Goal: Book appointment/travel/reservation

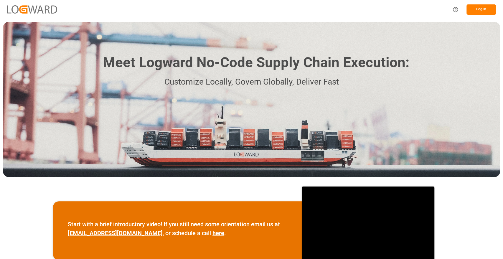
click at [251, 6] on button "Log In" at bounding box center [481, 9] width 29 height 10
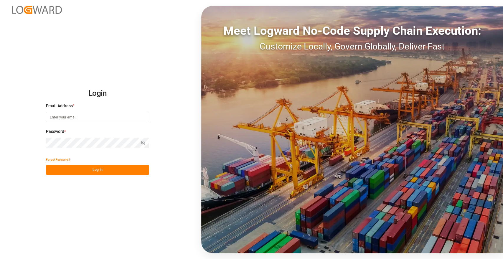
click at [72, 117] on input at bounding box center [97, 117] width 103 height 10
type input "[PERSON_NAME][EMAIL_ADDRESS][DOMAIN_NAME]"
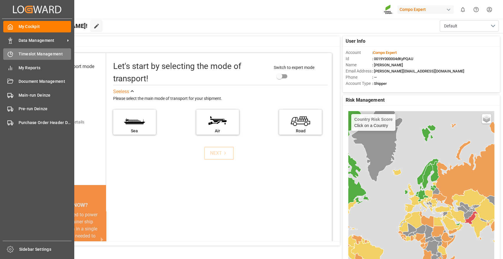
click at [35, 51] on span "Timeslot Management" at bounding box center [45, 54] width 53 height 6
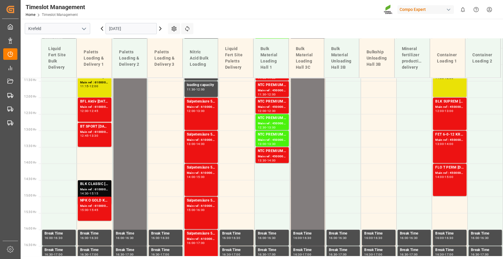
scroll to position [378, 0]
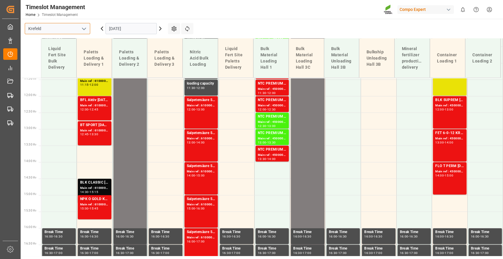
click at [88, 28] on input "Krefeld" at bounding box center [57, 28] width 65 height 11
click at [84, 27] on icon "open menu" at bounding box center [83, 28] width 7 height 7
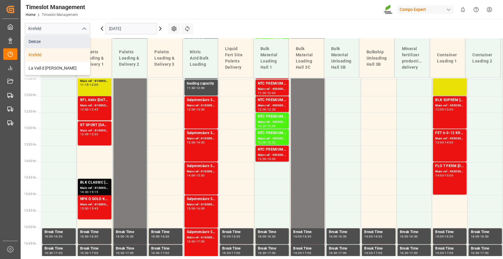
click at [55, 42] on div "Deinze" at bounding box center [57, 41] width 65 height 13
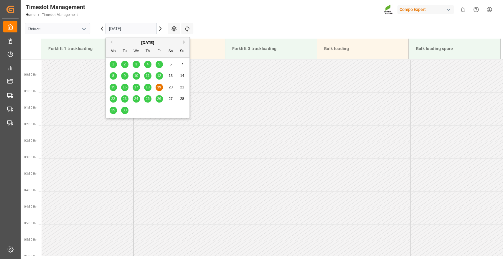
click at [141, 25] on input "[DATE]" at bounding box center [131, 28] width 51 height 11
click at [144, 98] on div "25" at bounding box center [147, 99] width 7 height 7
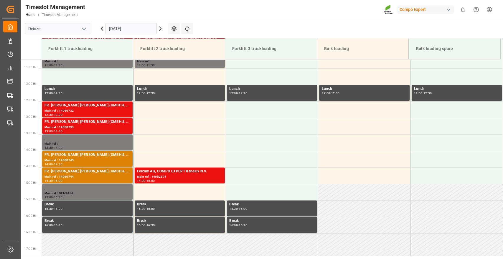
scroll to position [373, 0]
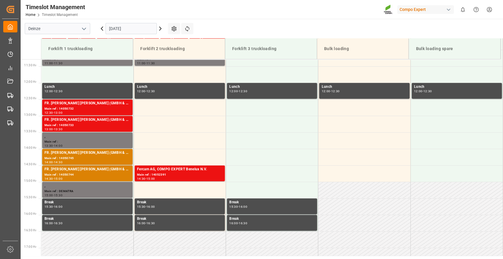
click at [161, 28] on icon at bounding box center [161, 29] width 2 height 4
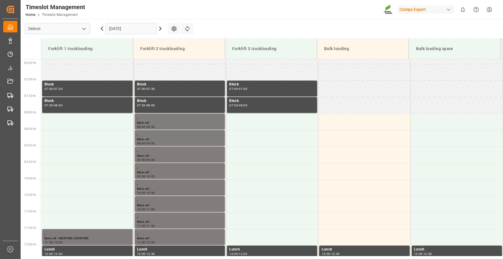
scroll to position [206, 0]
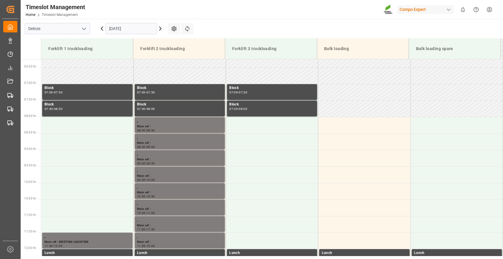
click at [102, 29] on icon at bounding box center [102, 29] width 2 height 4
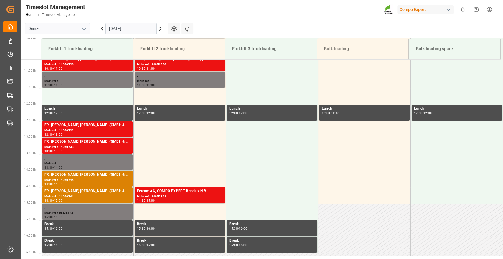
scroll to position [359, 0]
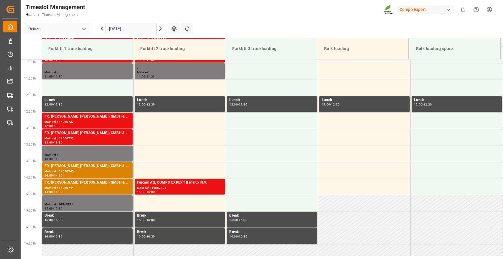
click at [102, 29] on icon at bounding box center [102, 29] width 2 height 4
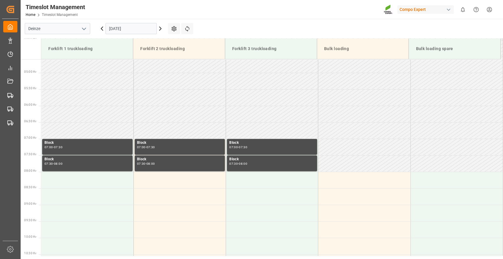
scroll to position [151, 0]
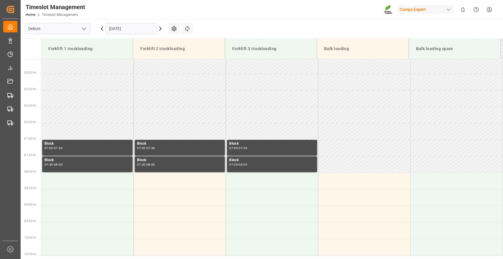
click at [161, 28] on icon at bounding box center [160, 28] width 7 height 7
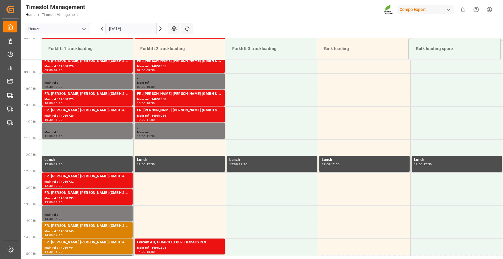
scroll to position [316, 0]
